Goal: Check status: Check status

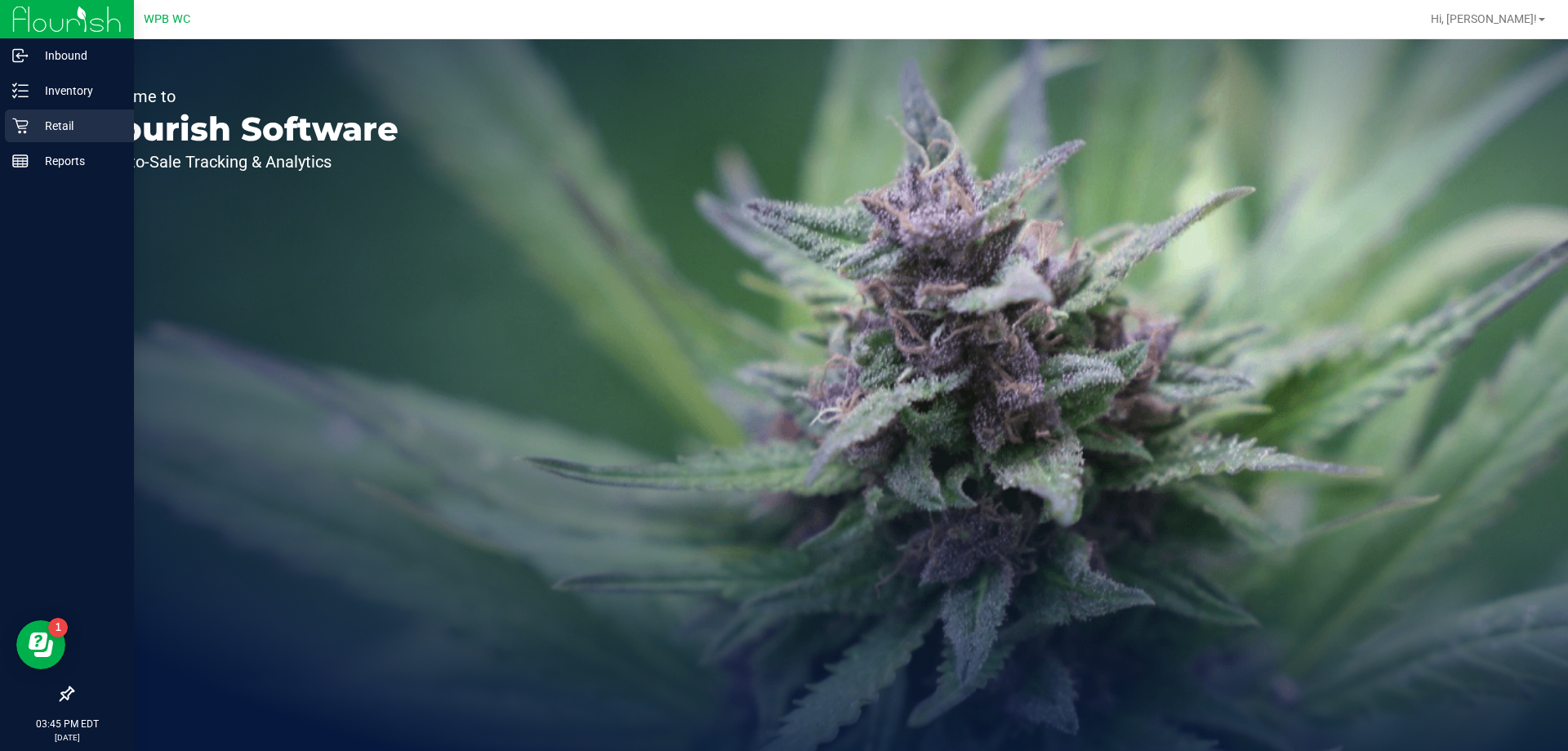
click at [48, 135] on p "Retail" at bounding box center [77, 125] width 98 height 20
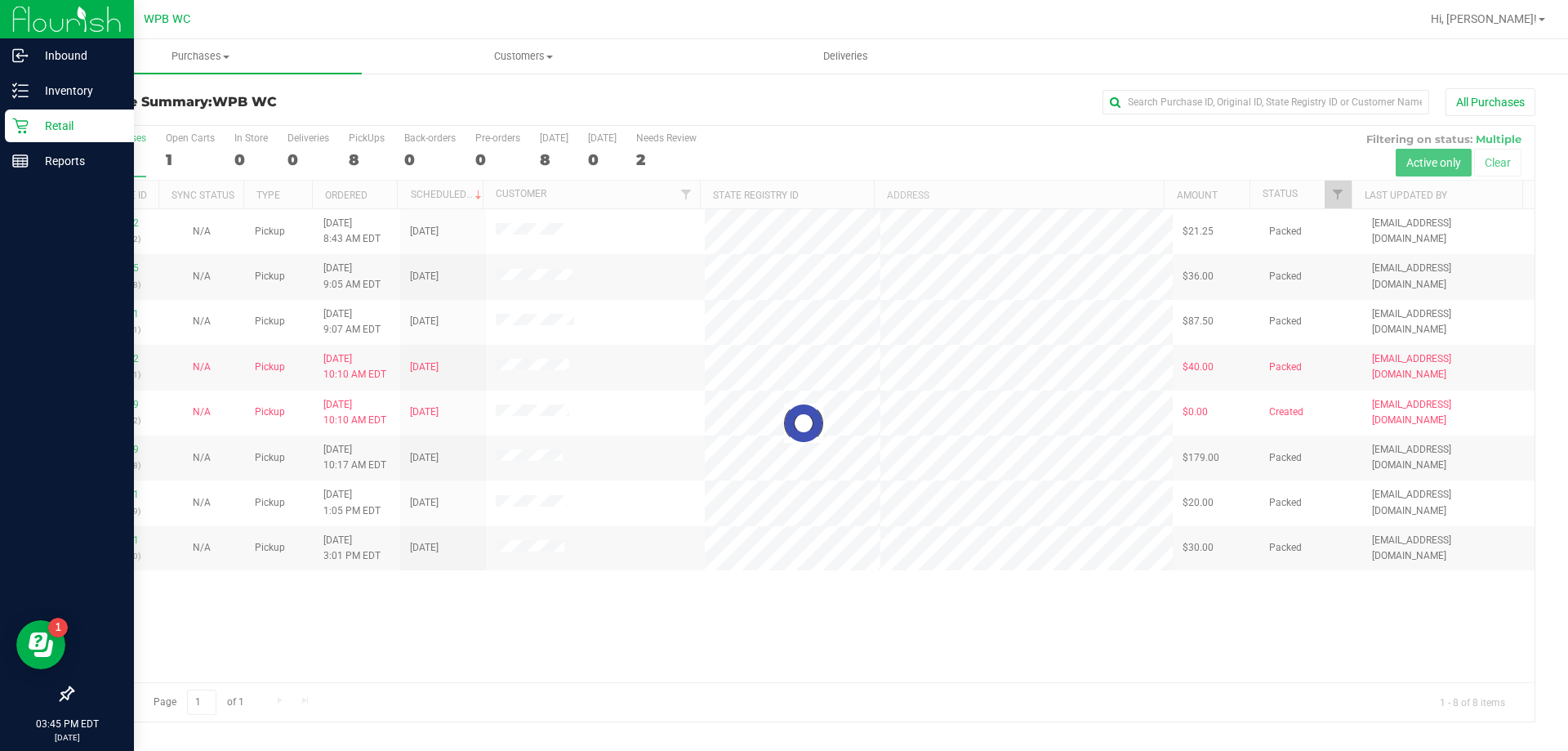
click at [1006, 605] on div at bounding box center [804, 424] width 1462 height 595
click at [666, 612] on div at bounding box center [804, 424] width 1462 height 595
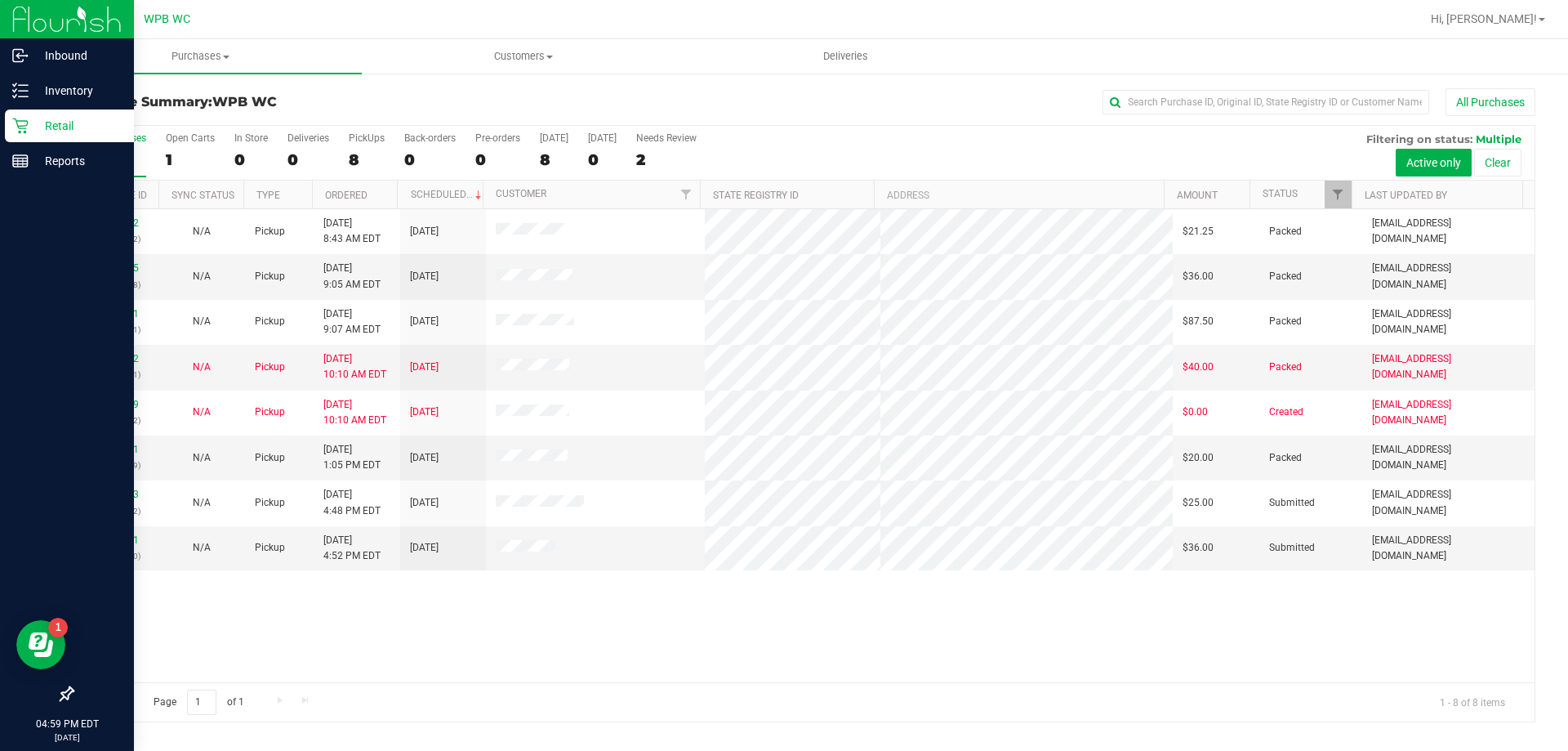
click at [1047, 614] on div "11986222 (326588482) N/A Pickup [DATE] 8:43 AM EDT 9/22/2025 $21.25 Packed [EMA…" at bounding box center [804, 445] width 1462 height 473
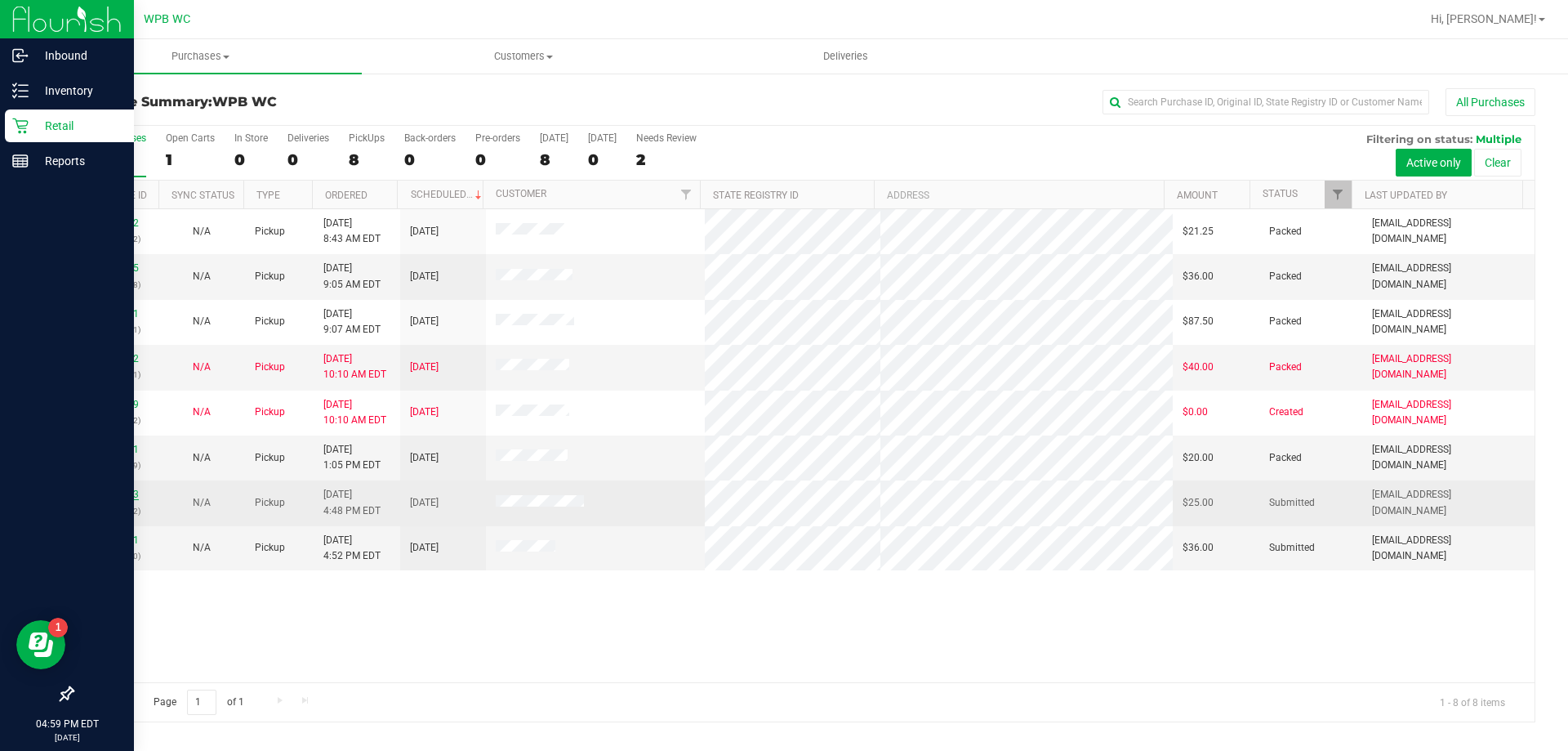
click at [132, 495] on link "11990443" at bounding box center [116, 494] width 46 height 11
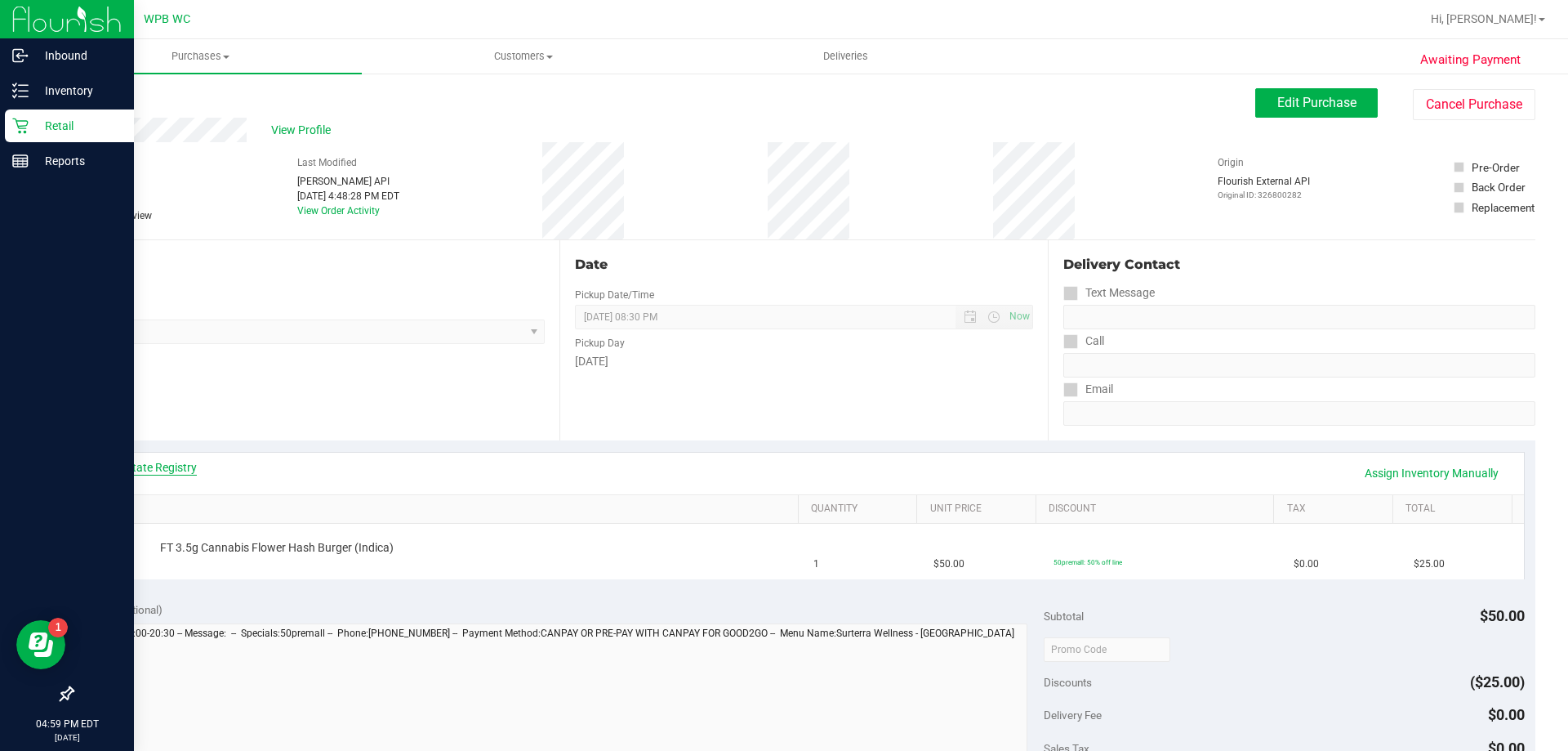
click at [129, 468] on link "View State Registry" at bounding box center [147, 467] width 98 height 16
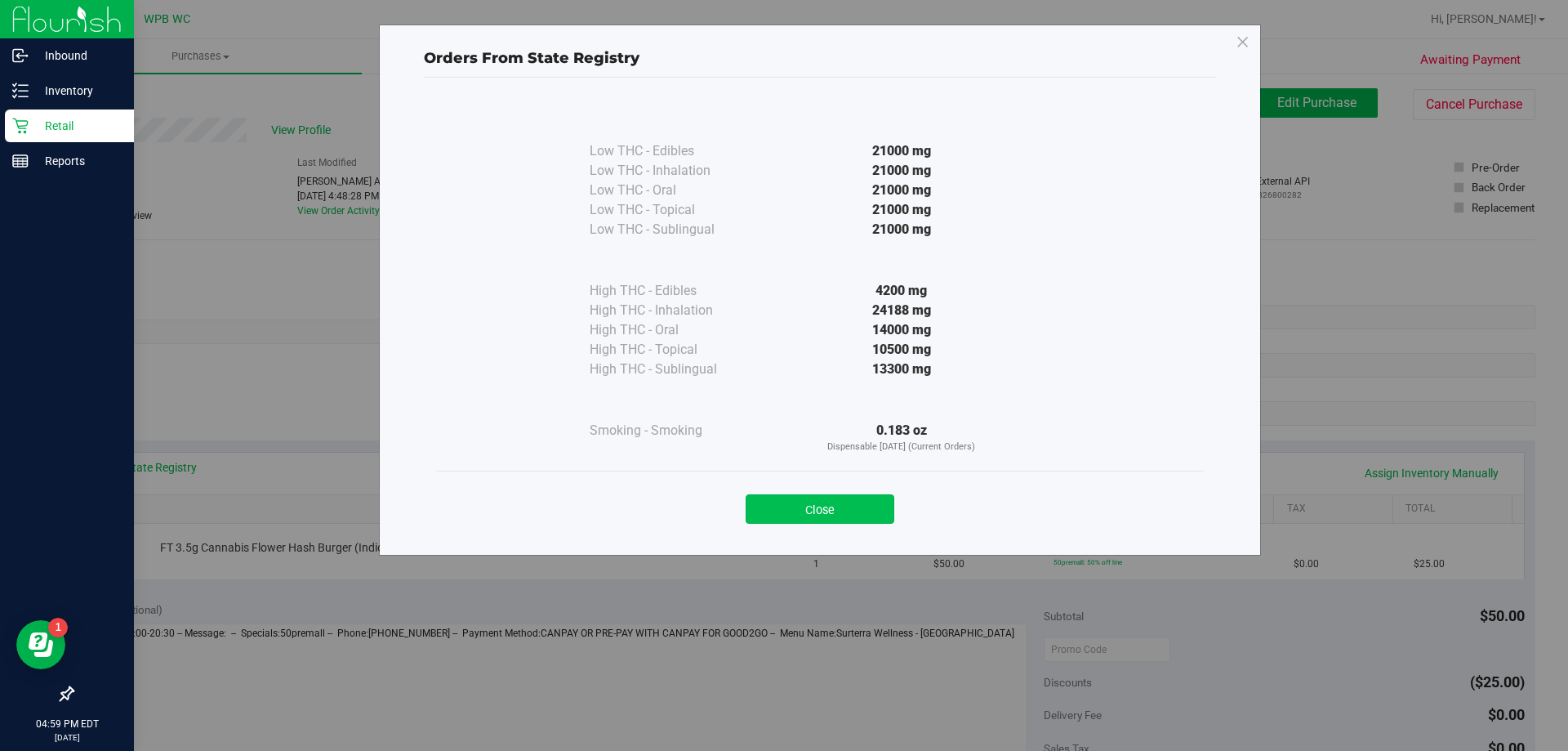
click at [793, 509] on button "Close" at bounding box center [819, 508] width 149 height 29
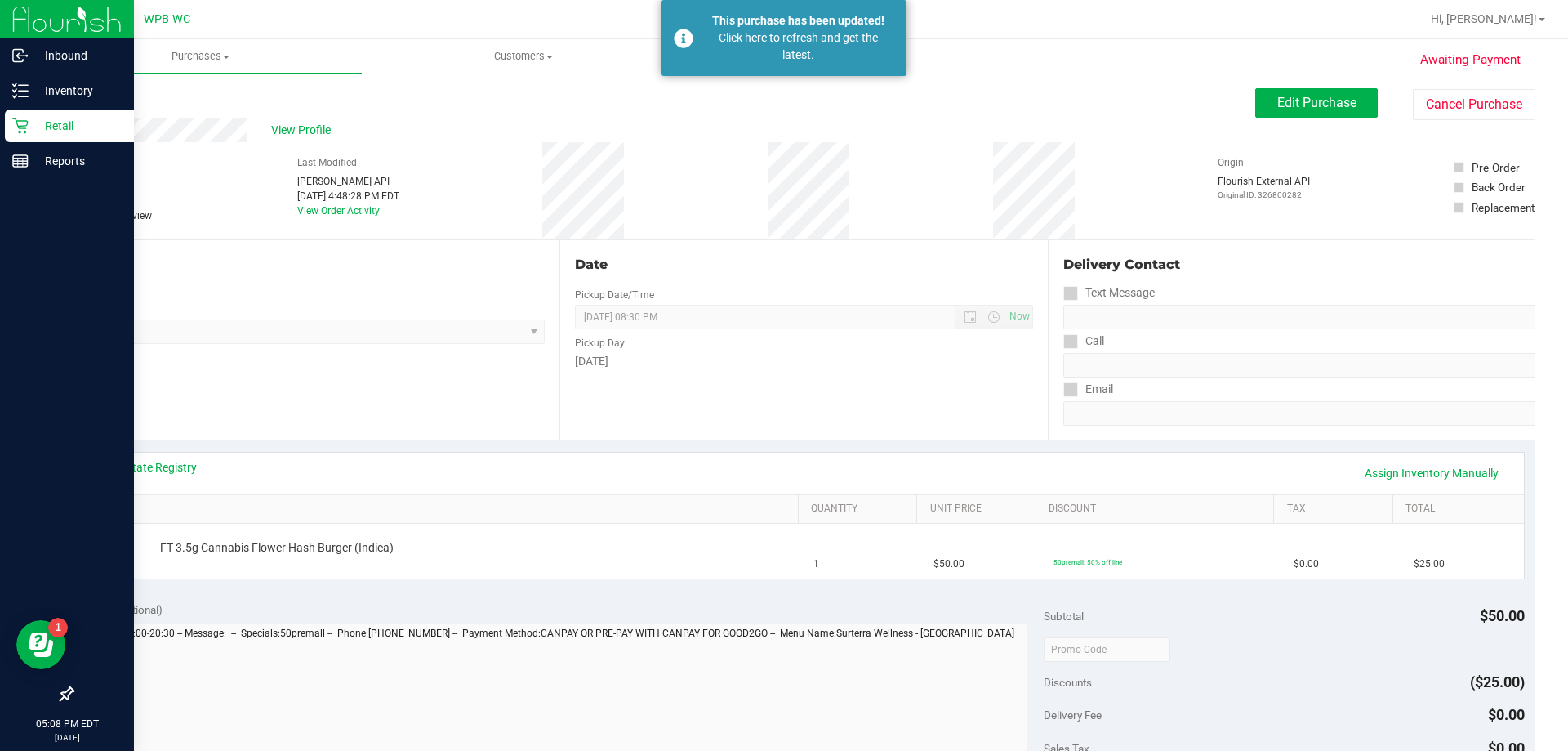
click at [53, 128] on p "Retail" at bounding box center [77, 125] width 98 height 20
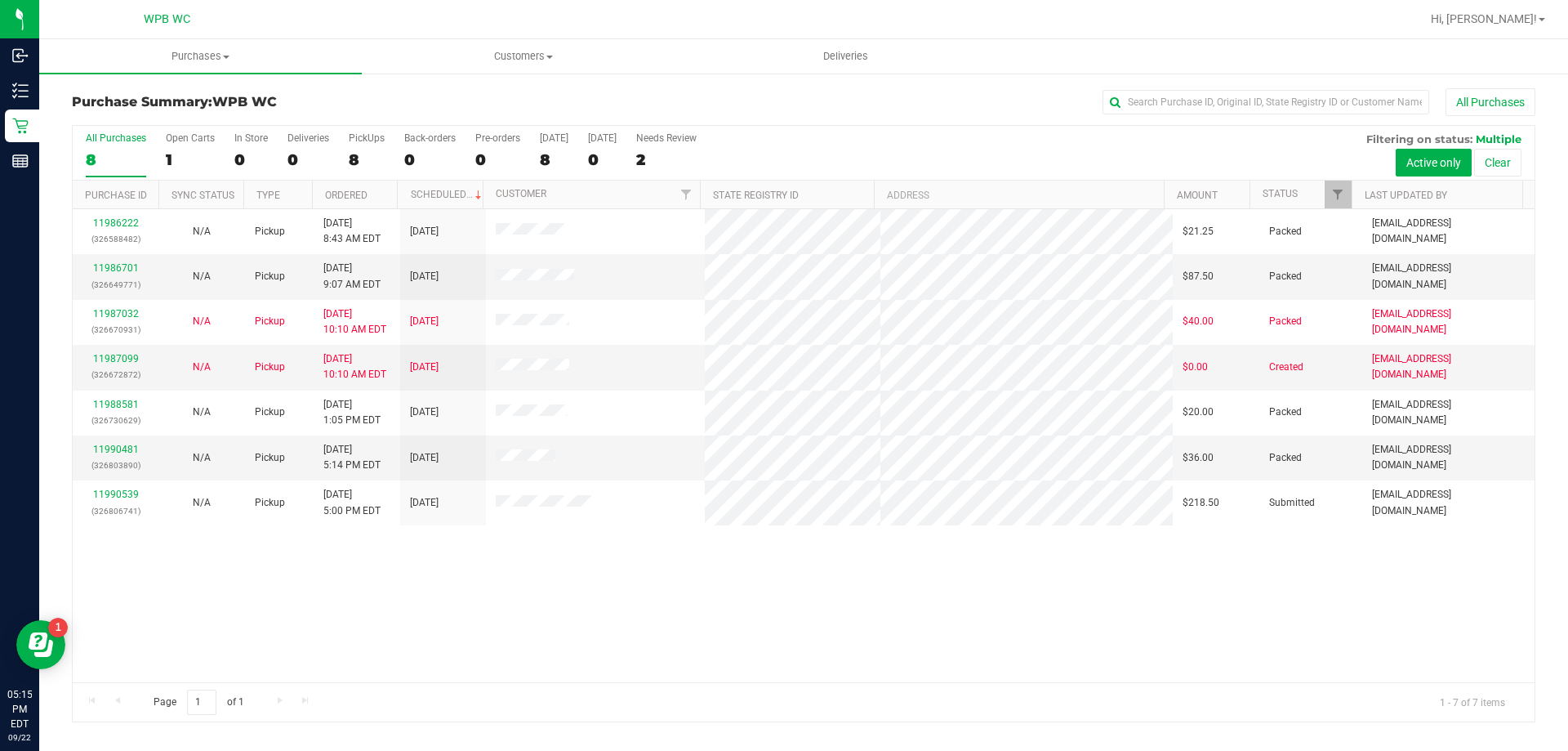
click at [999, 557] on div "11986222 (326588482) N/A Pickup [DATE] 8:43 AM EDT 9/22/2025 $21.25 Packed [EMA…" at bounding box center [804, 445] width 1462 height 473
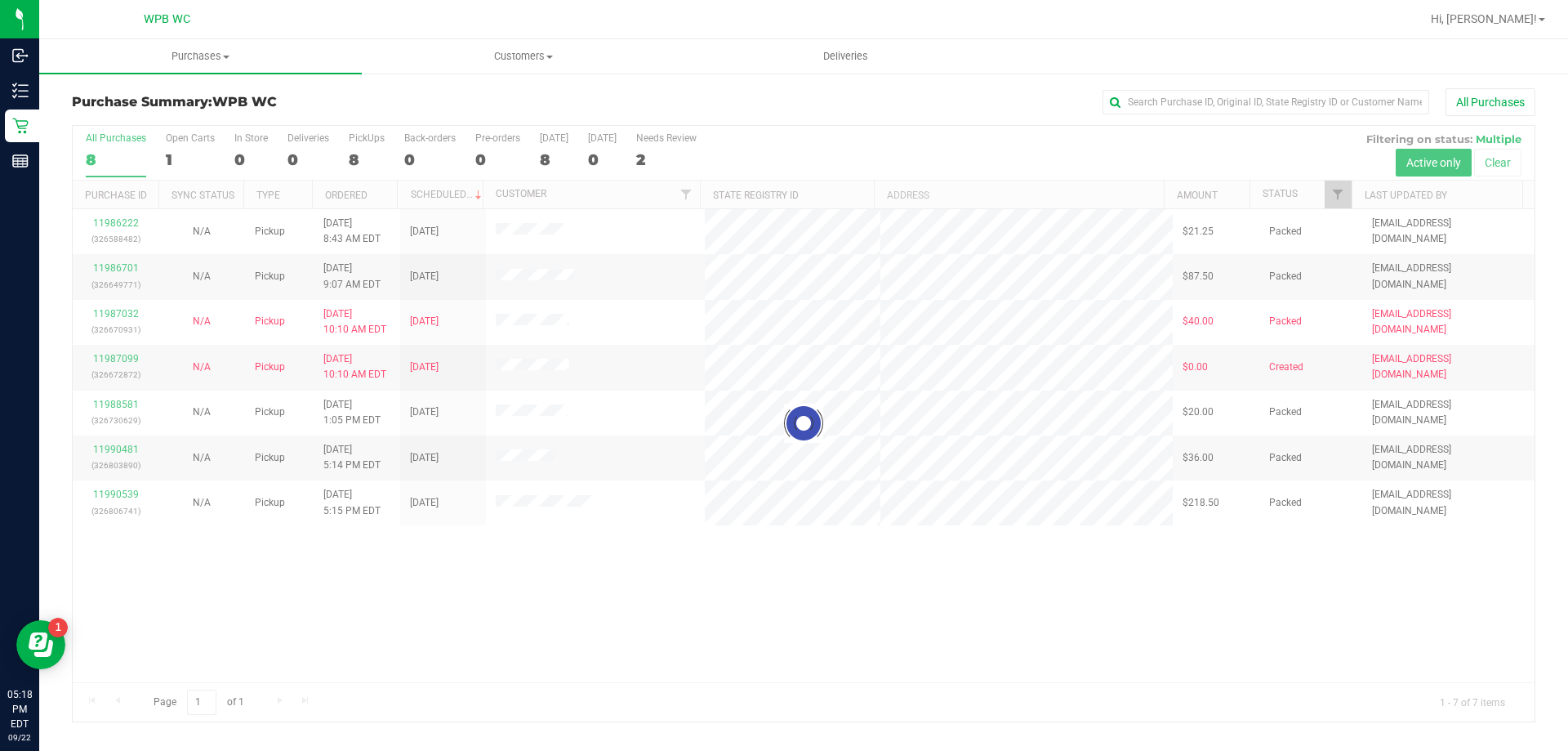
drag, startPoint x: 1092, startPoint y: 613, endPoint x: 1099, endPoint y: 605, distance: 10.6
click at [1099, 605] on div at bounding box center [804, 424] width 1462 height 595
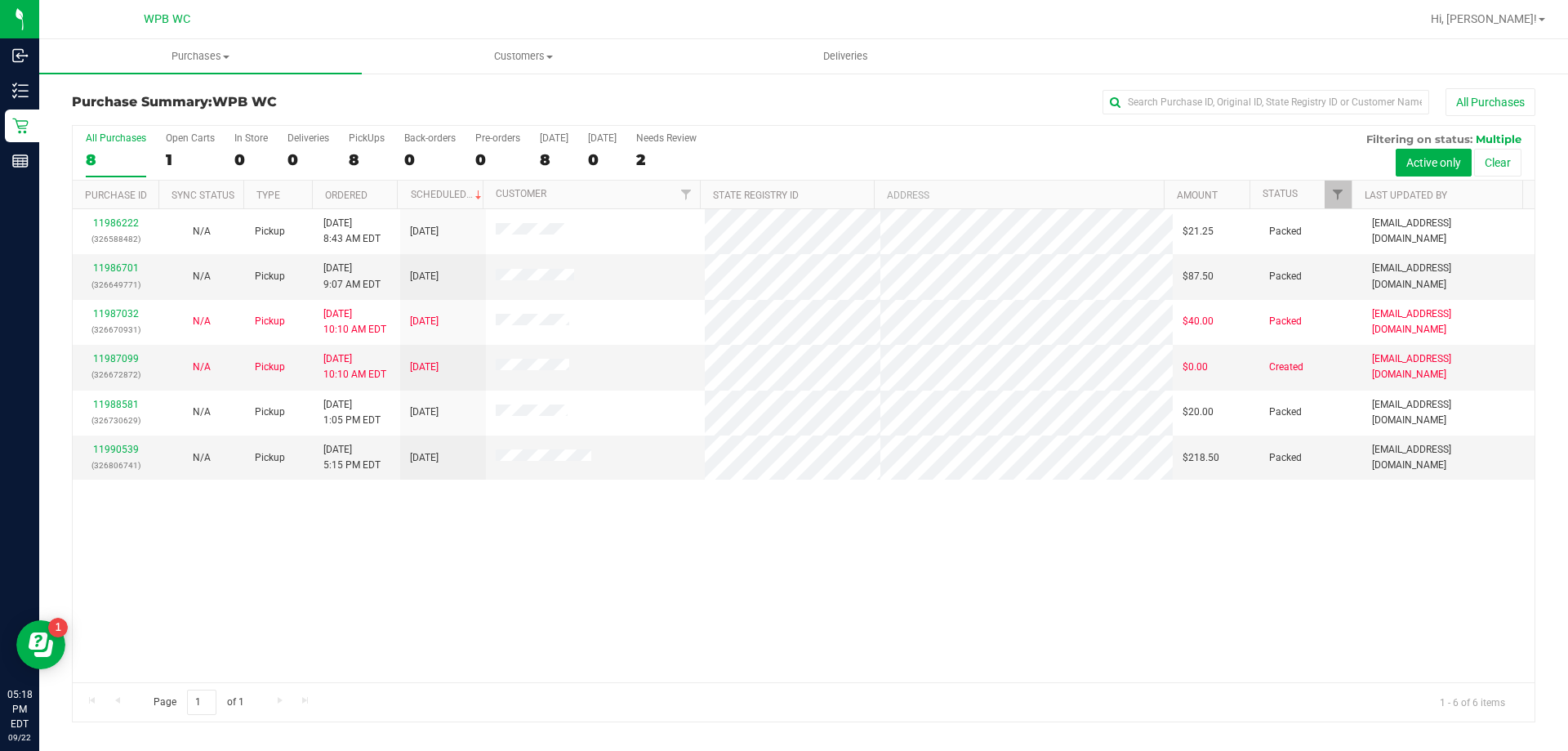
click at [1056, 556] on div "11986222 (326588482) N/A Pickup [DATE] 8:43 AM EDT 9/22/2025 $21.25 Packed [EMA…" at bounding box center [804, 445] width 1462 height 473
click at [1052, 555] on div "11986222 (326588482) N/A Pickup [DATE] 8:43 AM EDT 9/22/2025 $21.25 Packed [EMA…" at bounding box center [804, 445] width 1462 height 473
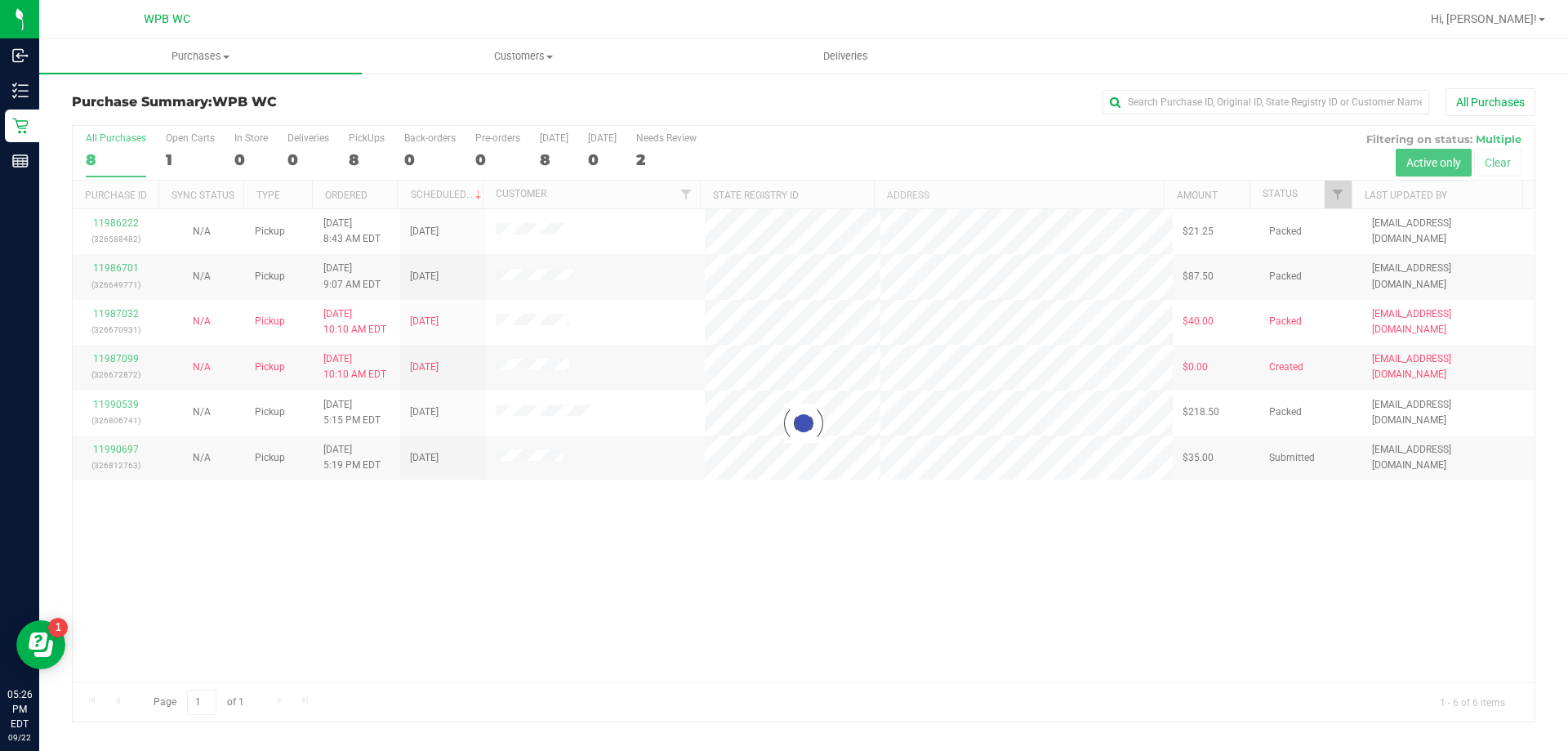
click at [831, 558] on div at bounding box center [804, 424] width 1462 height 595
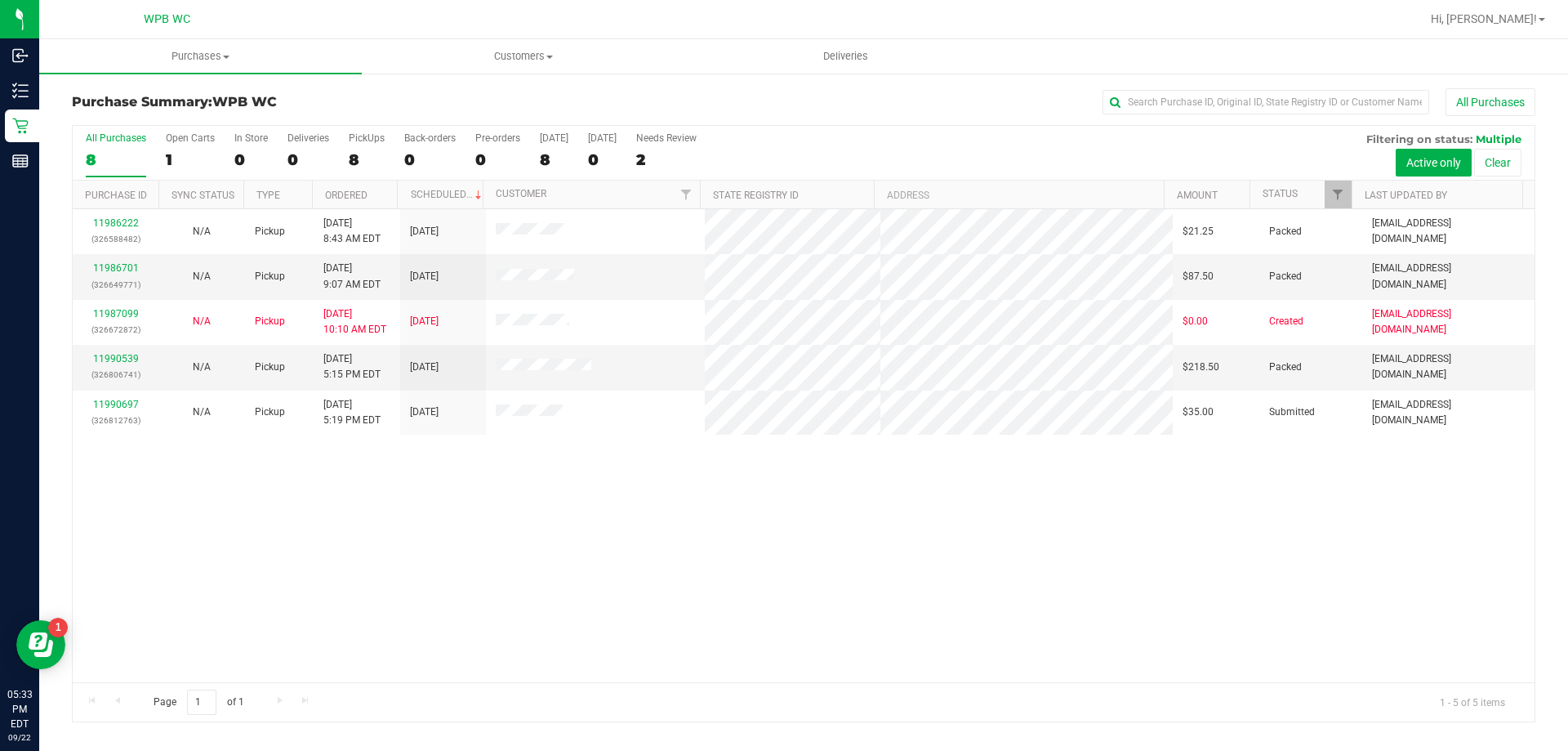
click at [656, 573] on div "11986222 (326588482) N/A Pickup [DATE] 8:43 AM EDT 9/22/2025 $21.25 Packed [EMA…" at bounding box center [804, 445] width 1462 height 473
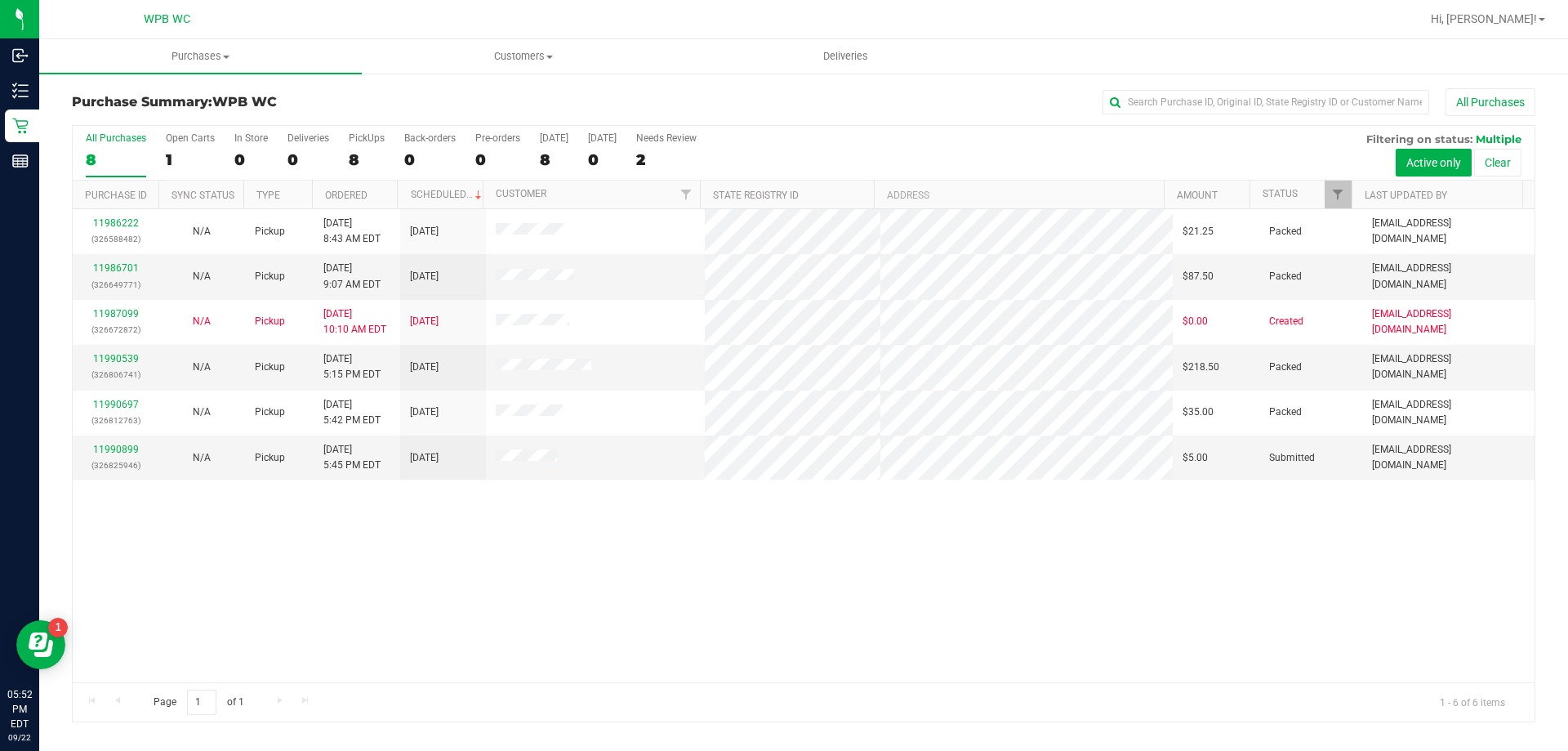
click at [711, 526] on div "11986222 (326588482) N/A Pickup [DATE] 8:43 AM EDT 9/22/2025 $21.25 Packed [EMA…" at bounding box center [804, 445] width 1462 height 473
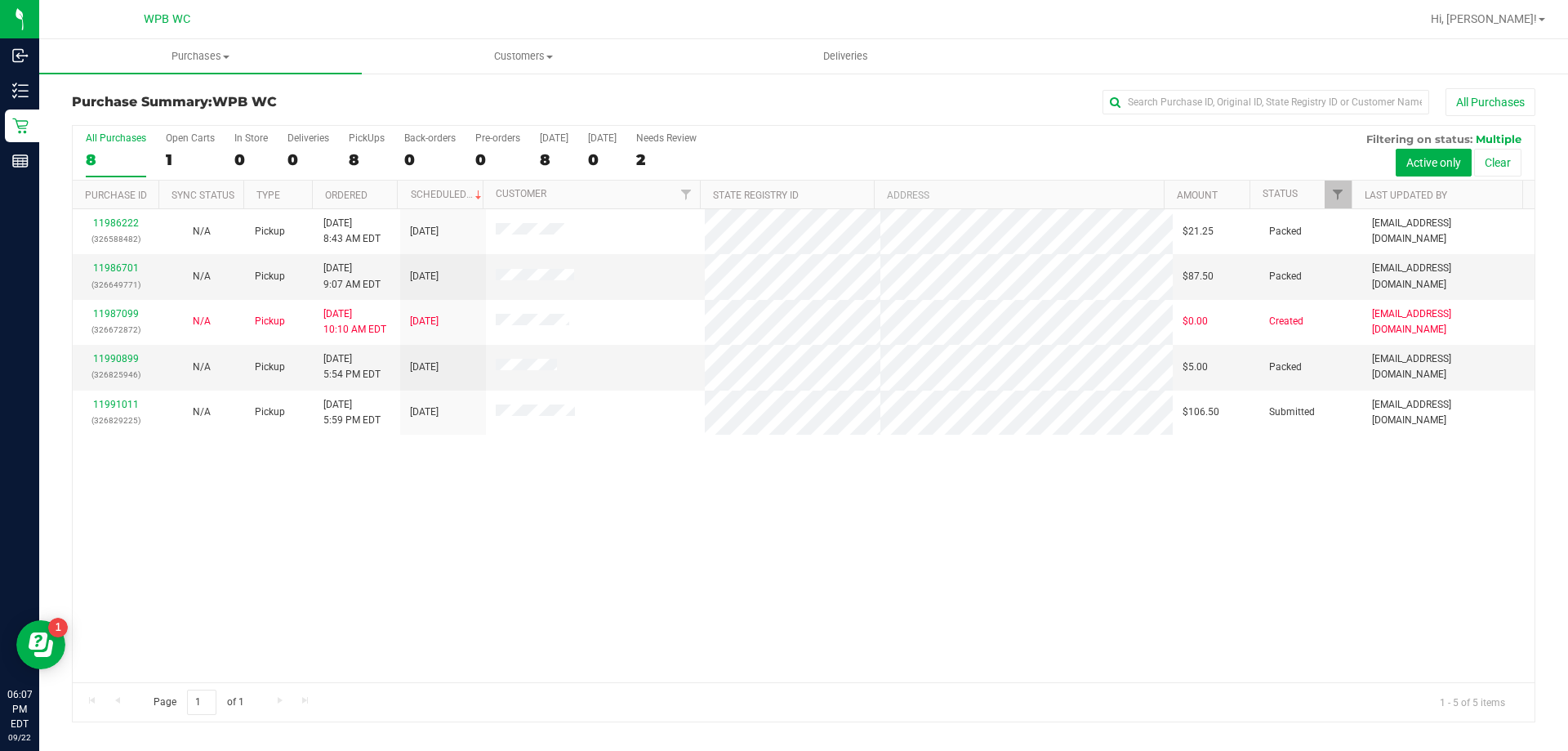
click at [939, 632] on div "11986222 (326588482) N/A Pickup [DATE] 8:43 AM EDT 9/22/2025 $21.25 Packed [EMA…" at bounding box center [804, 445] width 1462 height 473
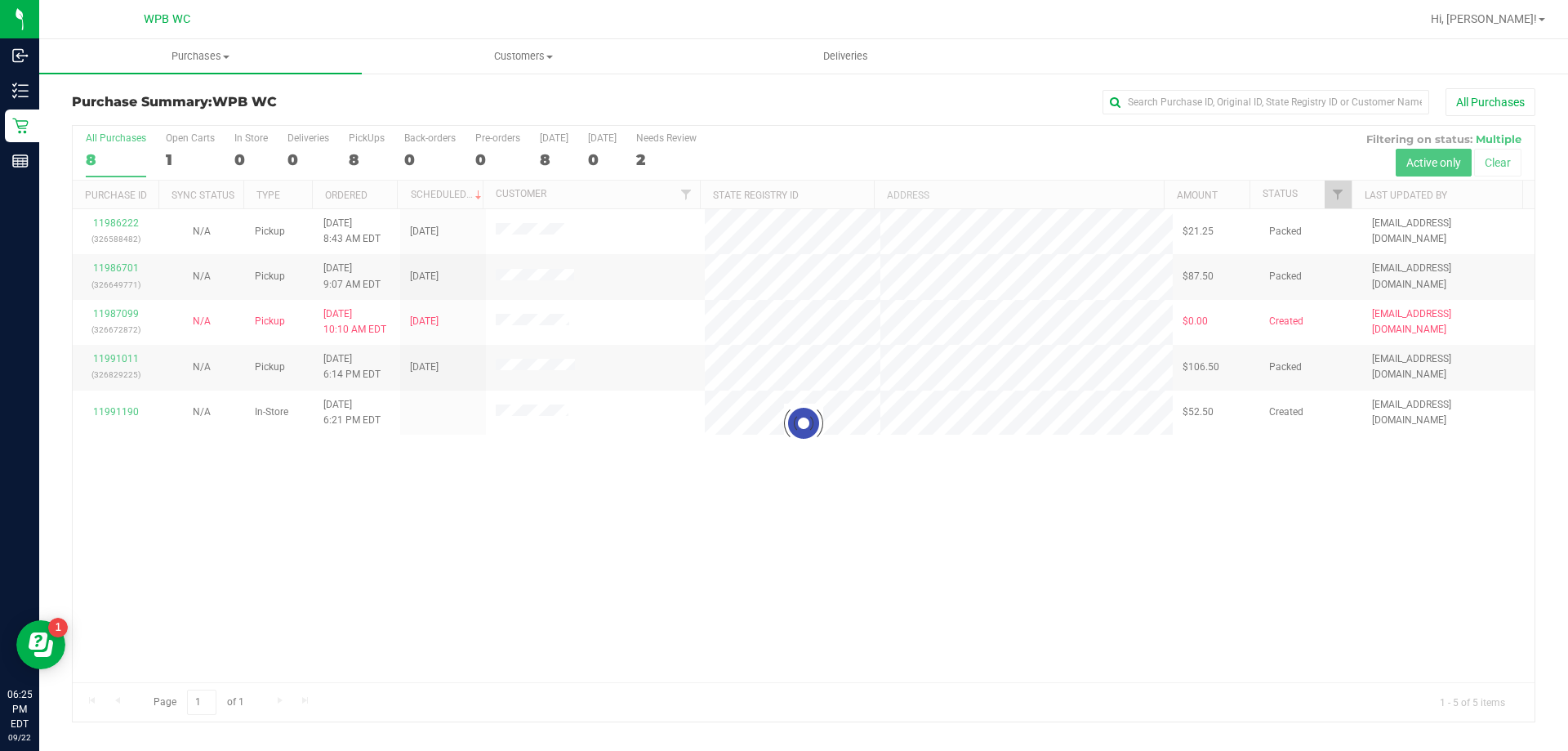
click at [865, 542] on div at bounding box center [804, 424] width 1462 height 595
